Goal: Task Accomplishment & Management: Manage account settings

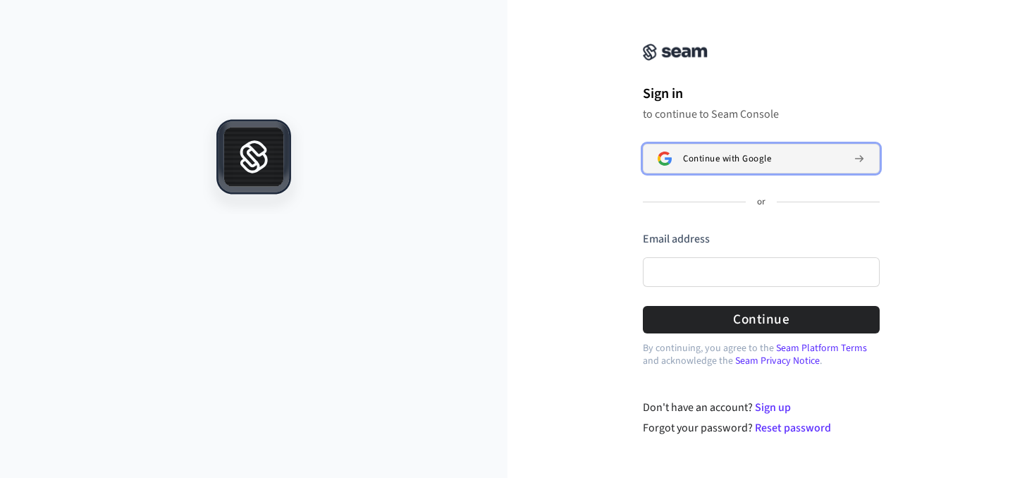
click at [728, 159] on span "Continue with Google" at bounding box center [727, 158] width 88 height 11
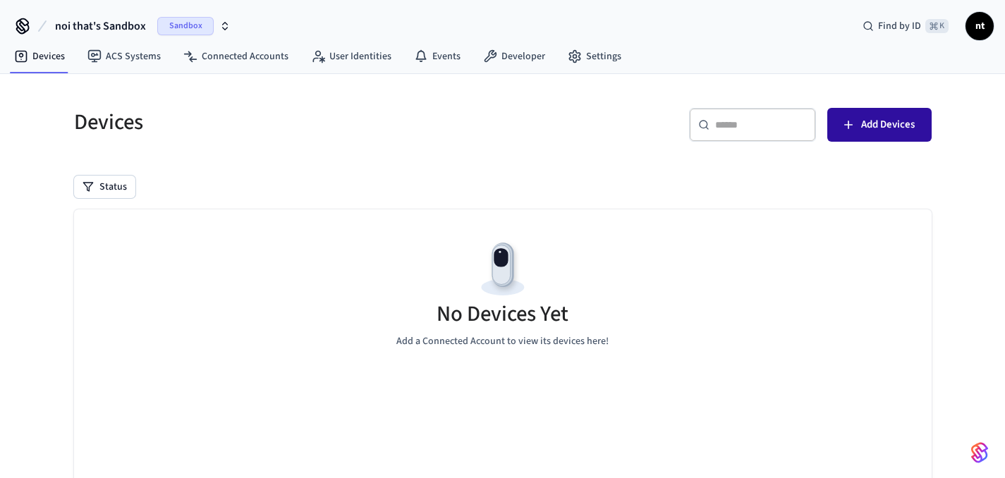
click at [905, 126] on span "Add Devices" at bounding box center [888, 125] width 54 height 18
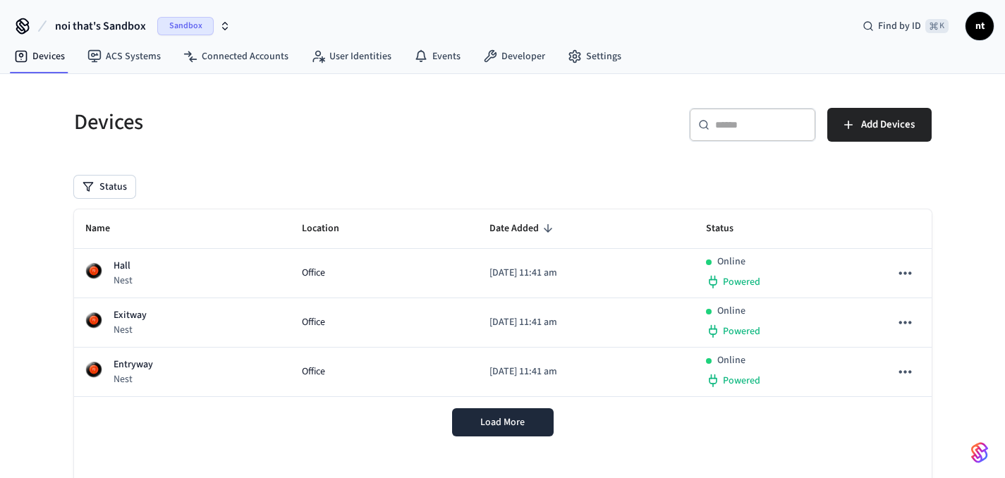
click at [981, 25] on span "nt" at bounding box center [979, 25] width 25 height 25
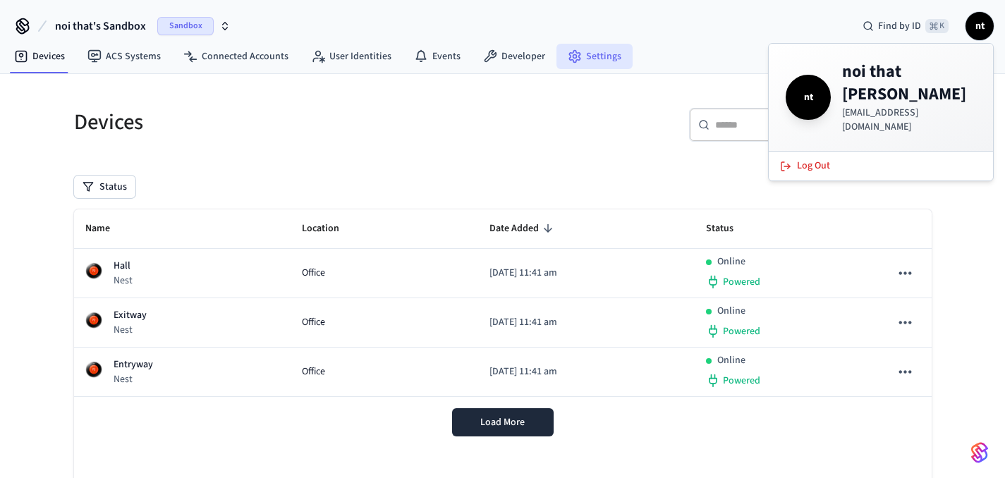
click at [585, 54] on link "Settings" at bounding box center [594, 56] width 76 height 25
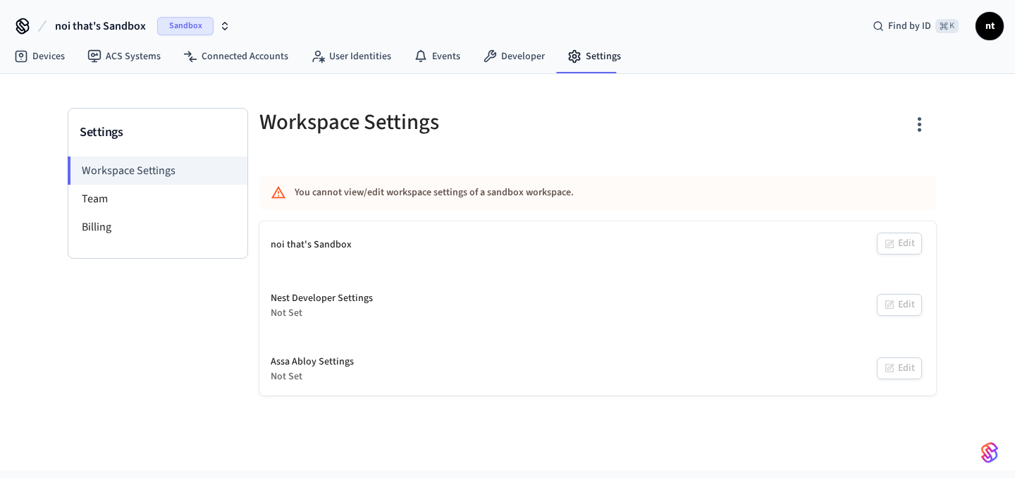
click at [917, 126] on icon "button" at bounding box center [920, 125] width 22 height 22
click at [917, 126] on div at bounding box center [507, 239] width 1015 height 478
click at [88, 26] on span "noi that's Sandbox" at bounding box center [100, 26] width 91 height 17
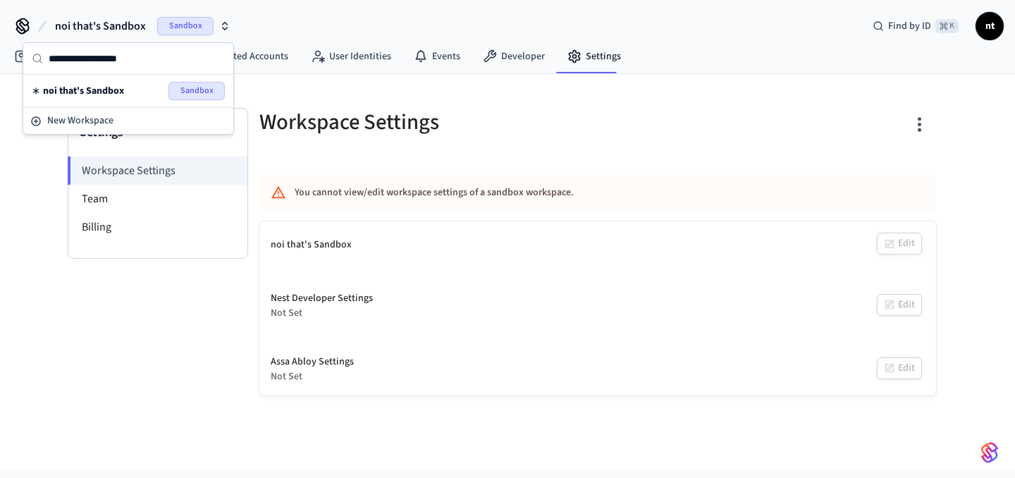
click at [88, 26] on span "noi that's Sandbox" at bounding box center [100, 26] width 91 height 17
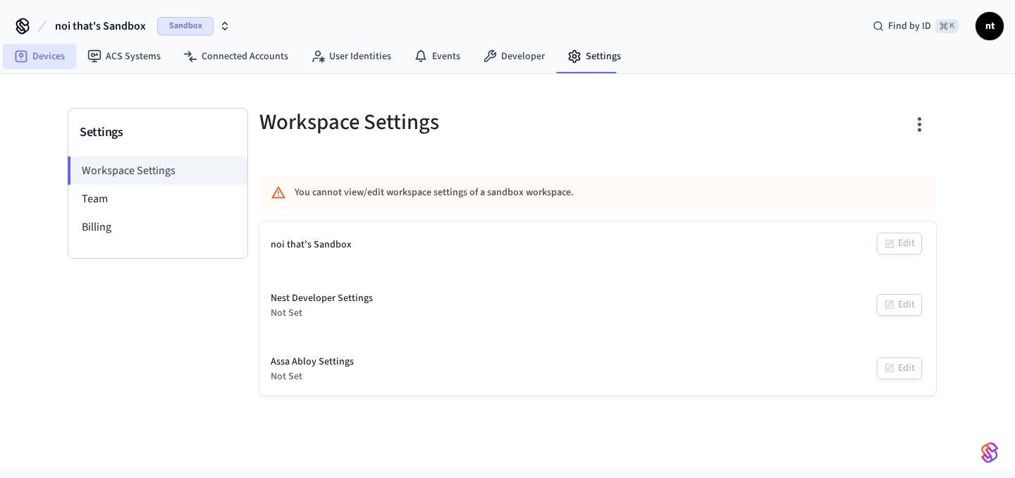
click at [30, 57] on link "Devices" at bounding box center [39, 56] width 73 height 25
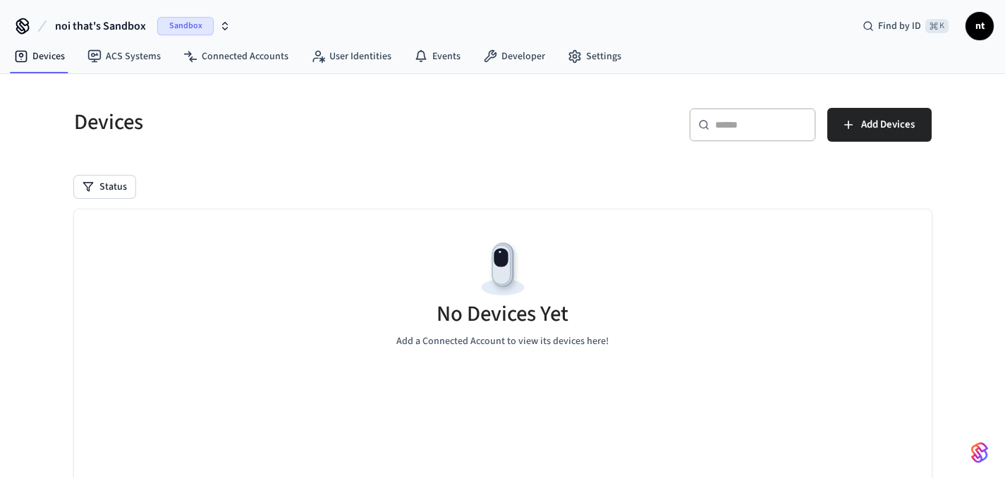
click at [116, 26] on span "noi that's Sandbox" at bounding box center [100, 26] width 91 height 17
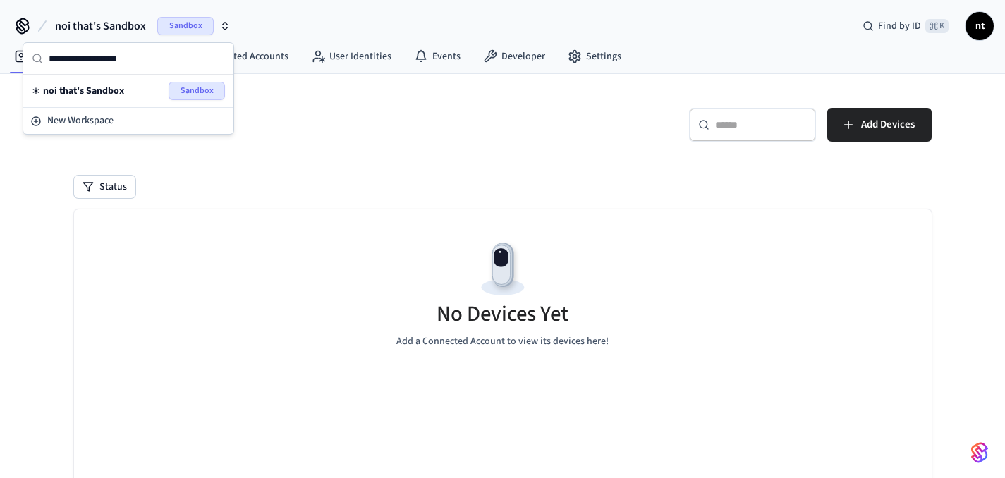
click at [118, 26] on span "noi that's Sandbox" at bounding box center [100, 26] width 91 height 17
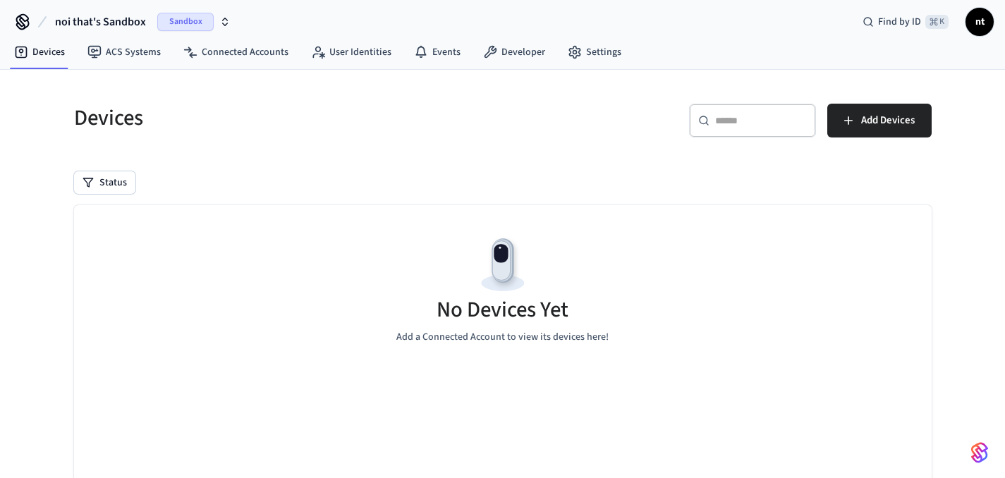
scroll to position [6, 0]
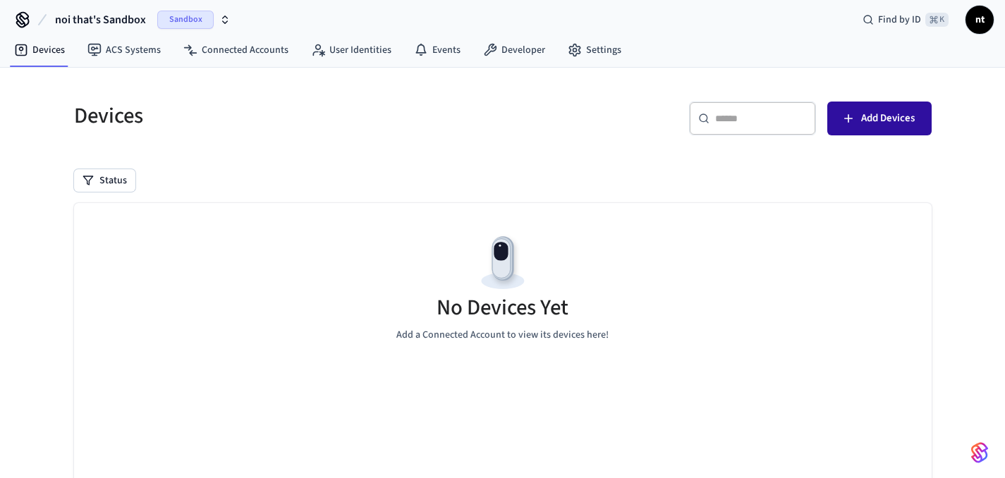
click at [888, 124] on span "Add Devices" at bounding box center [888, 118] width 54 height 18
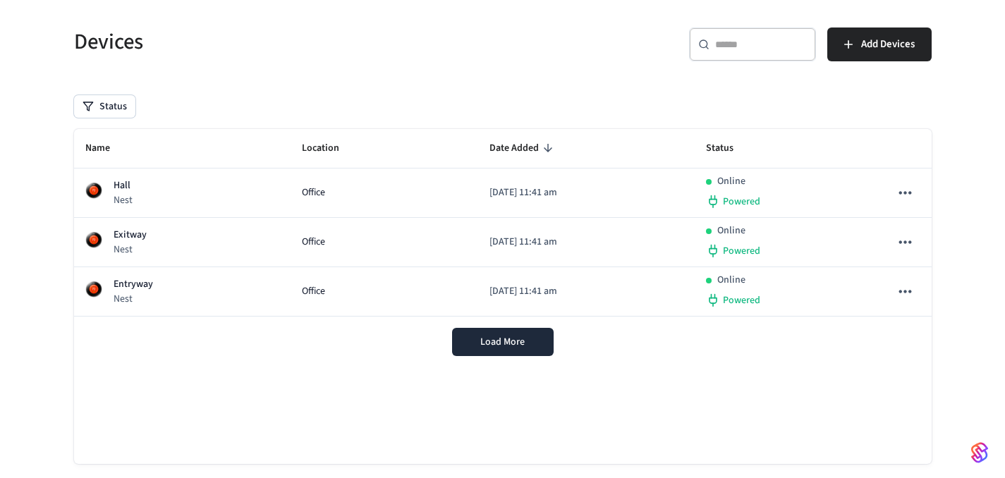
scroll to position [80, 0]
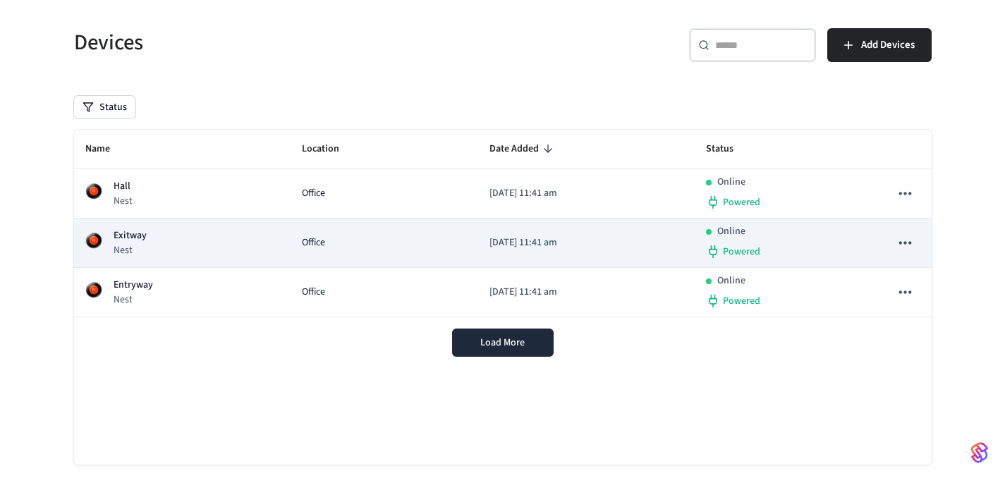
click at [916, 242] on button "sticky table" at bounding box center [905, 243] width 30 height 30
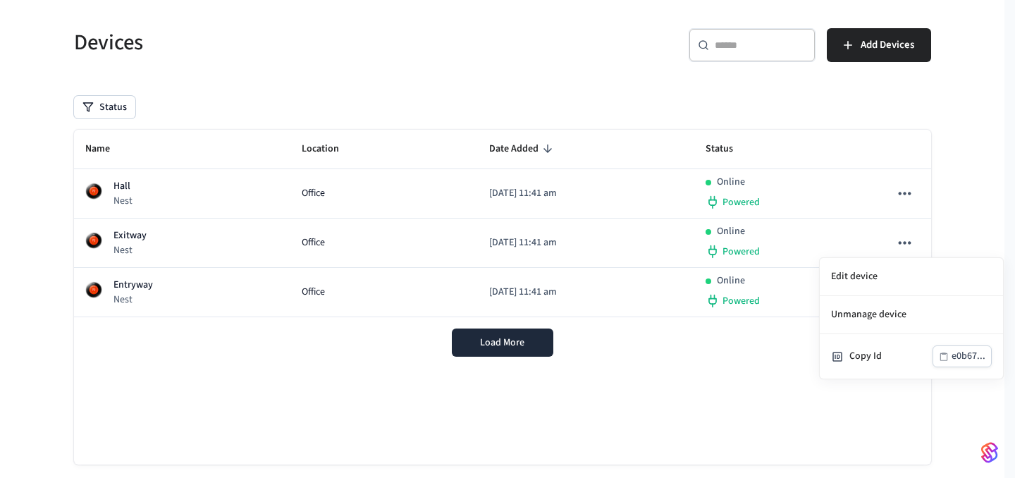
click at [915, 242] on div at bounding box center [507, 239] width 1015 height 478
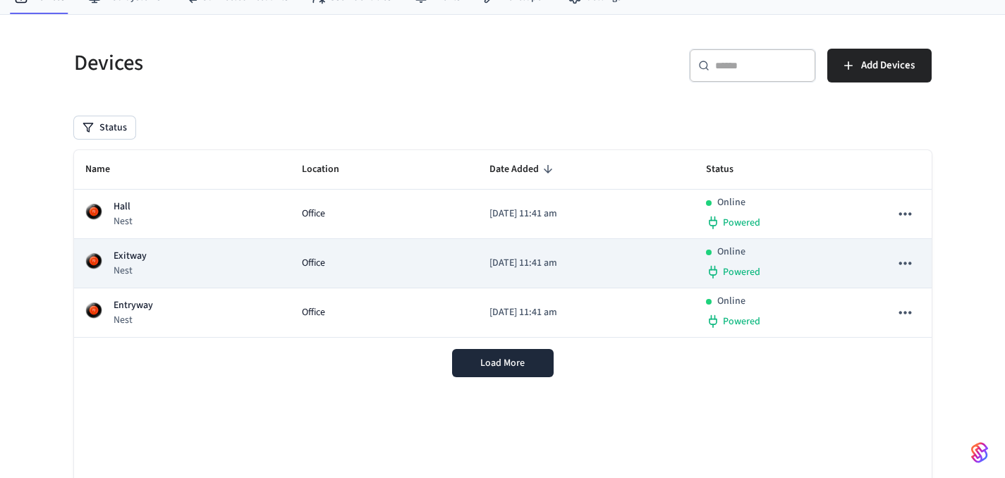
scroll to position [103, 0]
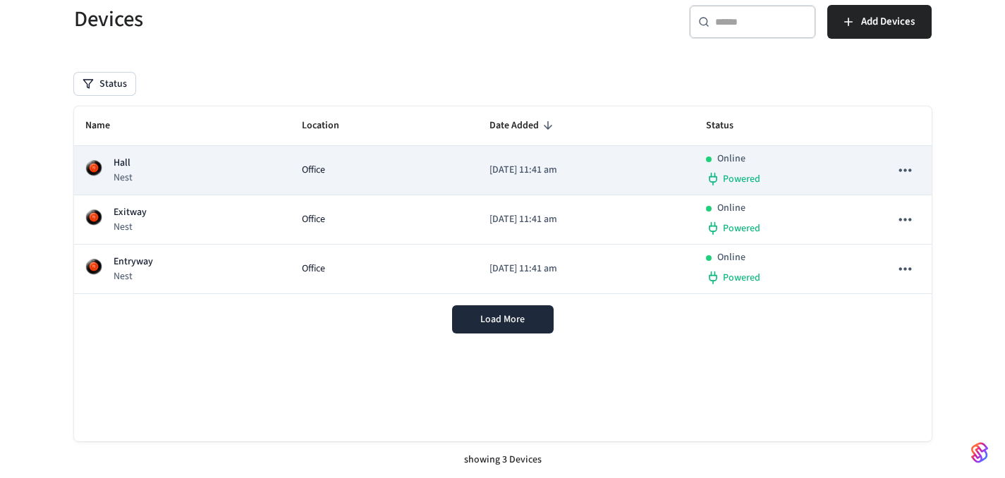
click at [905, 172] on icon "sticky table" at bounding box center [905, 170] width 18 height 18
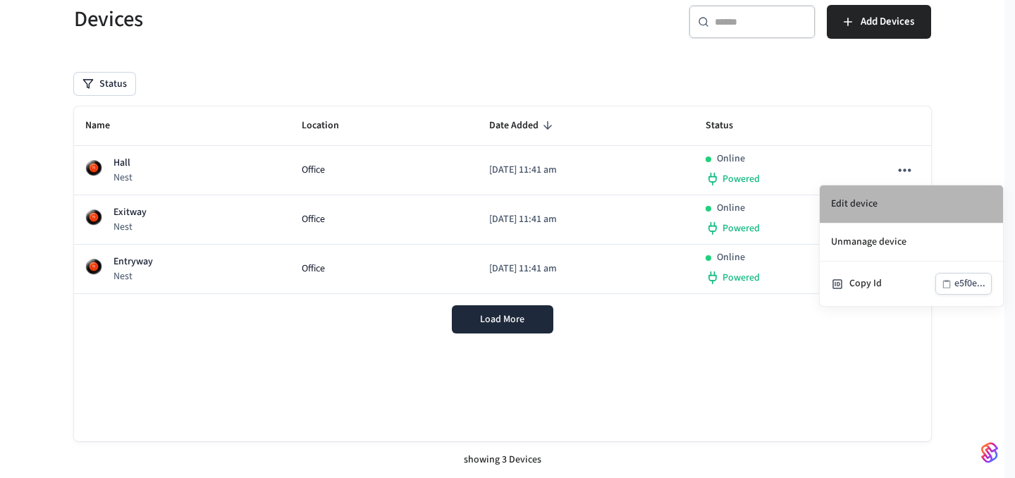
click at [870, 195] on li "Edit device" at bounding box center [911, 204] width 183 height 38
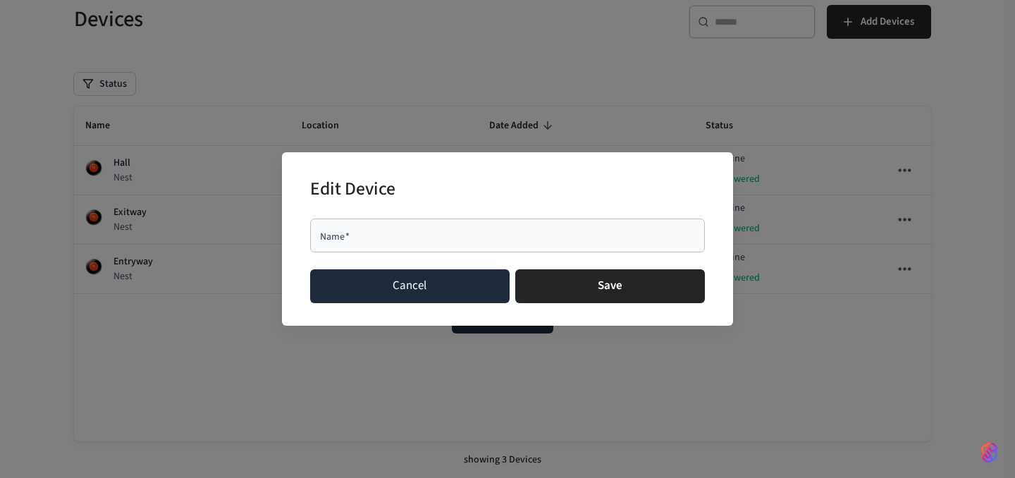
click at [413, 293] on button "Cancel" at bounding box center [410, 286] width 200 height 34
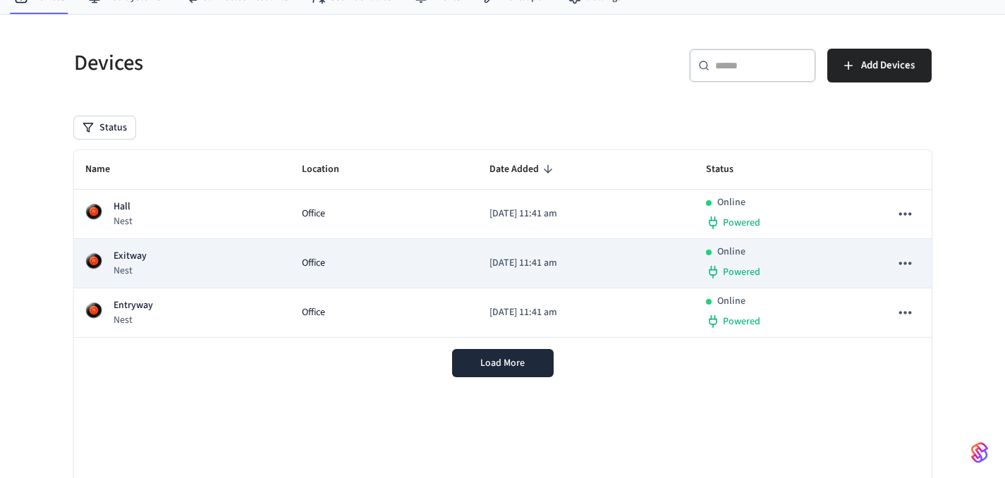
scroll to position [37, 0]
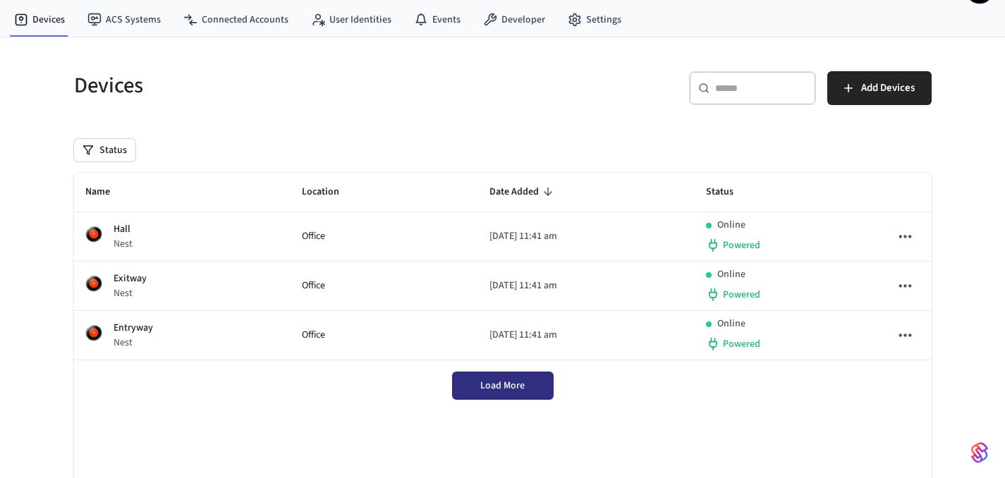
click at [518, 398] on button "Load More" at bounding box center [503, 386] width 102 height 28
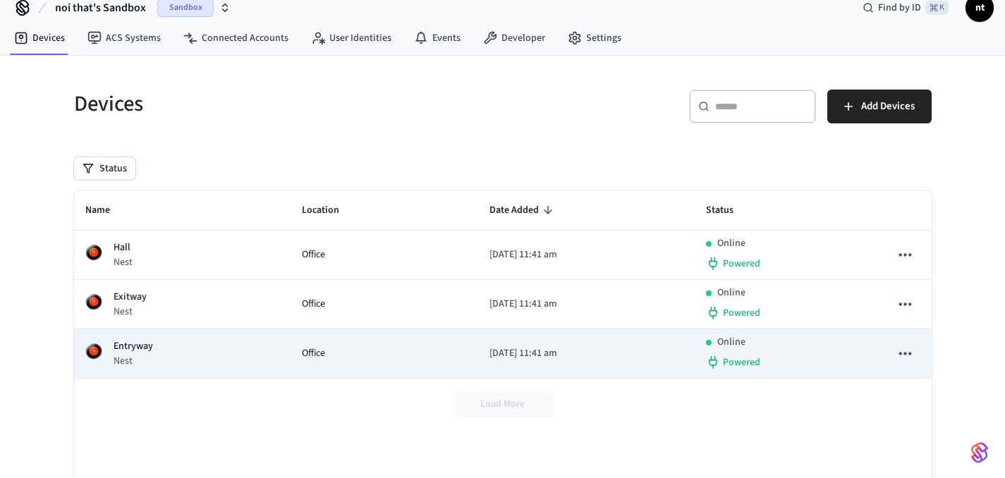
scroll to position [17, 0]
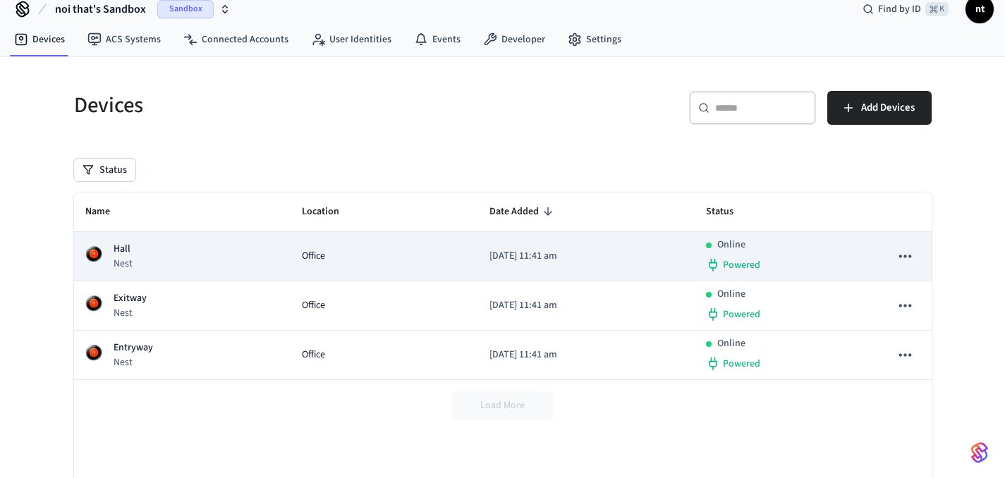
click at [99, 248] on img "sticky table" at bounding box center [93, 253] width 17 height 17
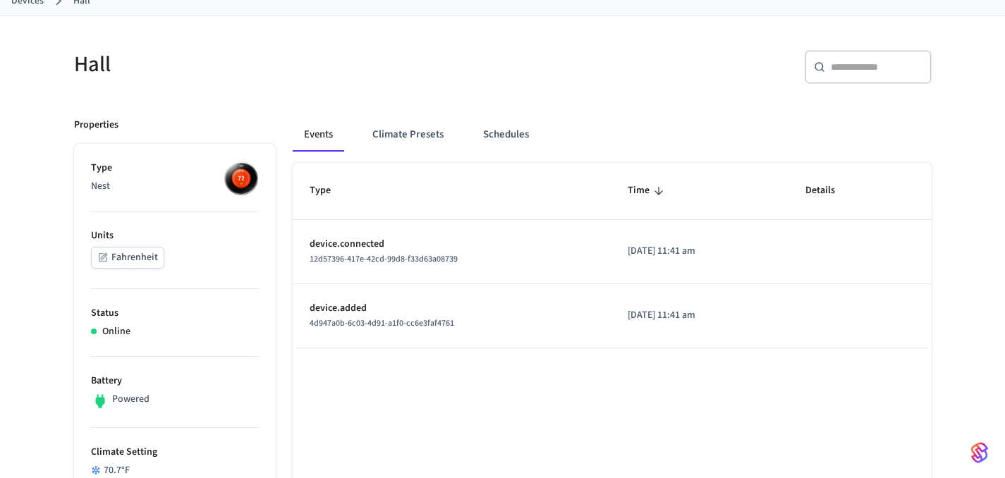
scroll to position [90, 0]
